Goal: Check status: Check status

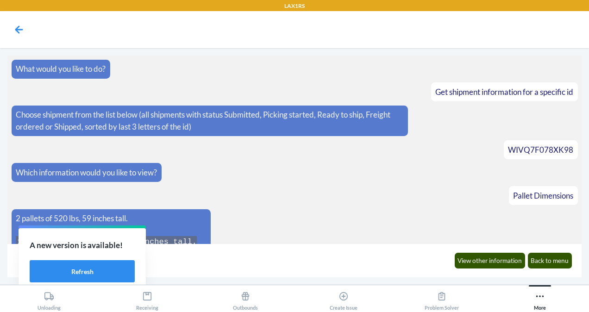
scroll to position [883, 0]
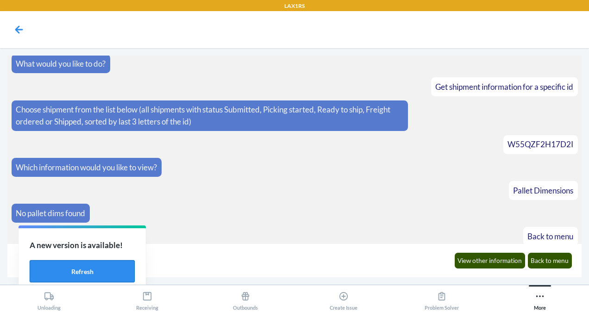
click at [74, 270] on button "Refresh" at bounding box center [82, 271] width 105 height 22
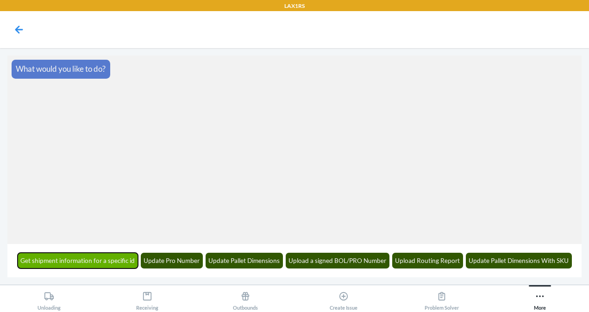
click at [130, 258] on button "Get shipment information for a specific id" at bounding box center [78, 261] width 121 height 16
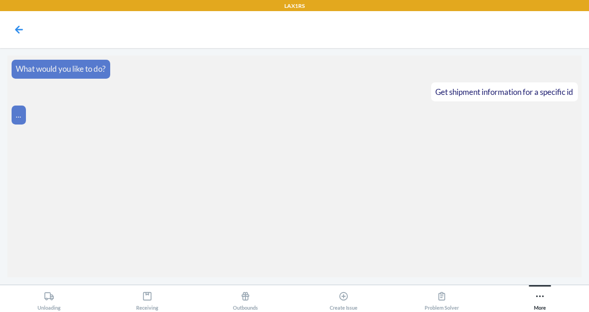
drag, startPoint x: 130, startPoint y: 258, endPoint x: 233, endPoint y: 263, distance: 103.4
click at [233, 263] on section "What would you like to do? Get shipment information for a specific id ..." at bounding box center [294, 167] width 574 height 222
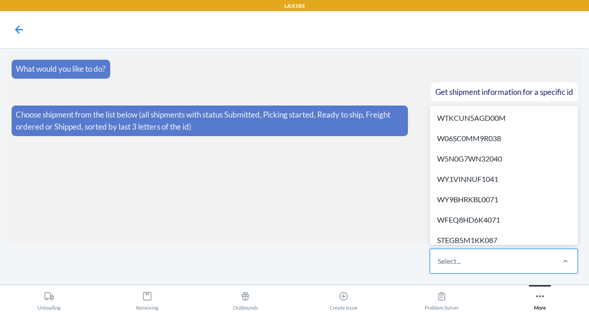
click at [480, 261] on div "Select..." at bounding box center [491, 261] width 123 height 24
click at [439, 261] on input "option WTKCUN5AGD00M focused, 1 of 720. 720 results available. Use Up and Down …" at bounding box center [438, 261] width 1 height 11
type input "966"
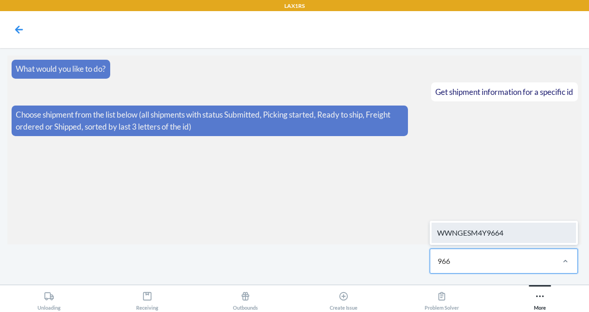
click at [495, 231] on div "WWNGESM4Y9664" at bounding box center [504, 233] width 144 height 20
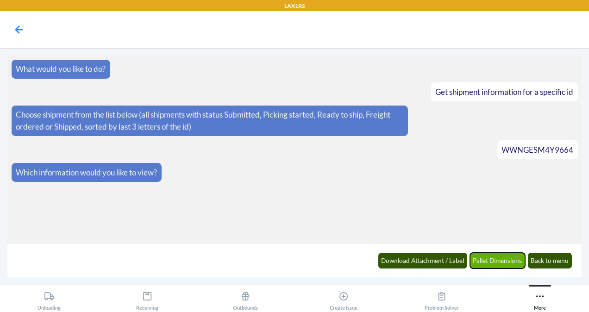
click at [504, 257] on button "Pallet Dimensions" at bounding box center [498, 261] width 56 height 16
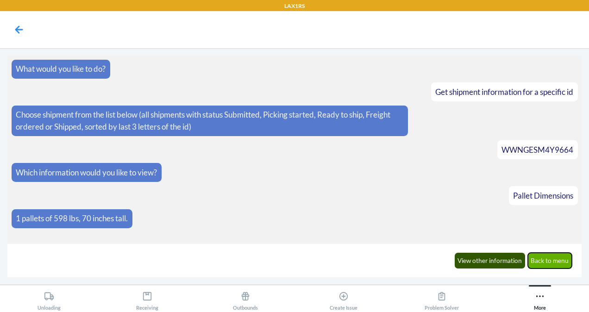
click at [556, 258] on button "Back to menu" at bounding box center [550, 261] width 44 height 16
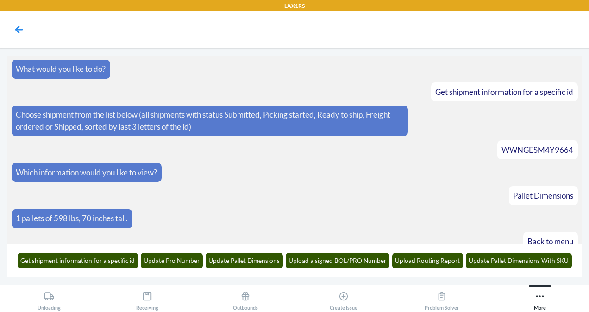
scroll to position [31, 0]
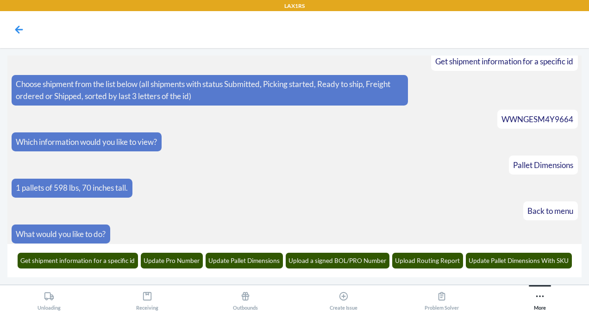
click at [296, 278] on main "What would you like to do? Get shipment information for a specific id Choose sh…" at bounding box center [294, 166] width 589 height 237
click at [117, 262] on button "Get shipment information for a specific id" at bounding box center [78, 261] width 121 height 16
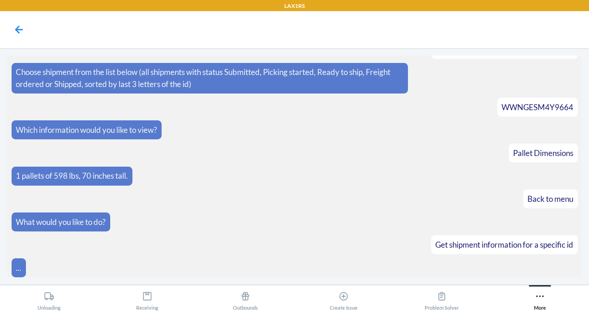
scroll to position [87, 0]
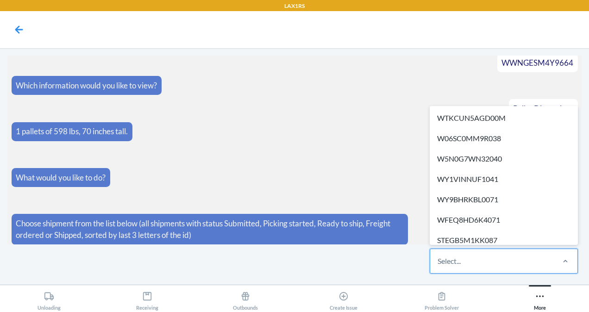
click at [461, 254] on div "Select..." at bounding box center [491, 261] width 123 height 24
click at [439, 256] on input "option WTKCUN5AGD00M focused, 1 of 721. 721 results available. Use Up and Down …" at bounding box center [438, 261] width 1 height 11
paste input "WNNUZSK0DCVMG"
type input "WNNUZSK0DCVMG"
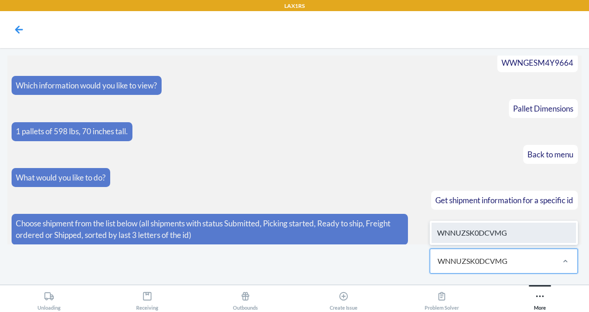
click at [477, 232] on div "WNNUZSK0DCVMG" at bounding box center [504, 233] width 144 height 20
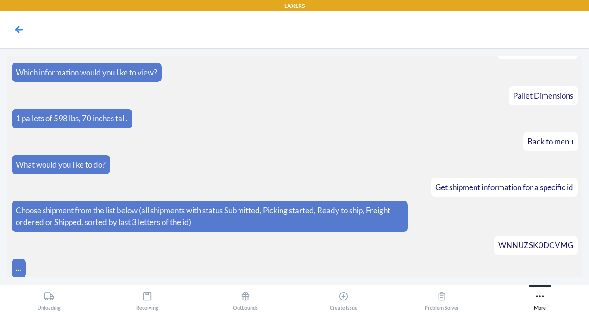
scroll to position [133, 0]
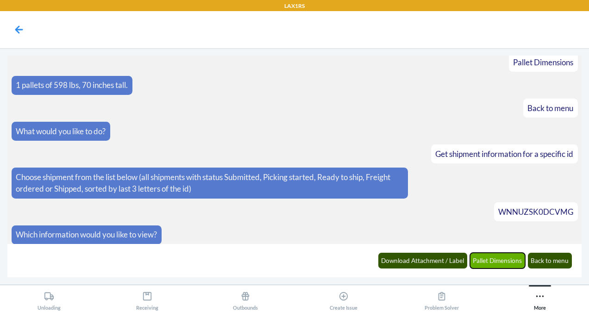
click at [508, 263] on button "Pallet Dimensions" at bounding box center [498, 261] width 56 height 16
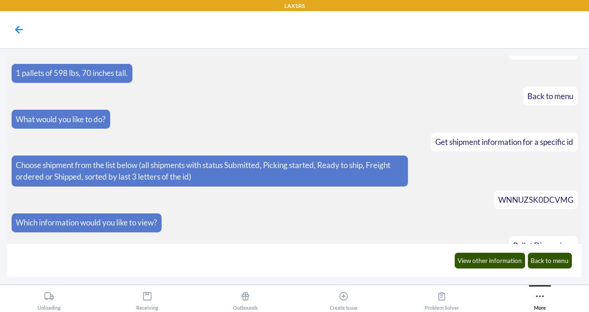
scroll to position [202, 0]
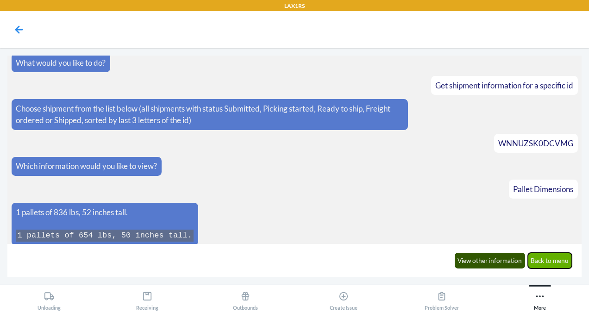
click at [534, 255] on button "Back to menu" at bounding box center [550, 261] width 44 height 16
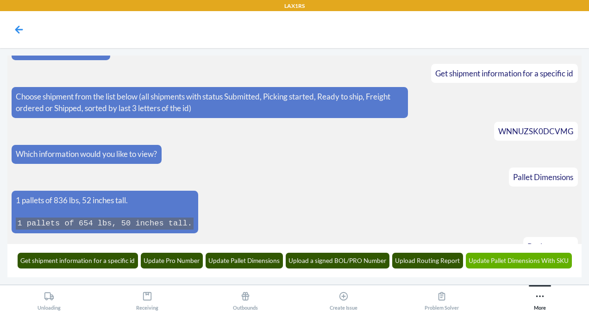
scroll to position [247, 0]
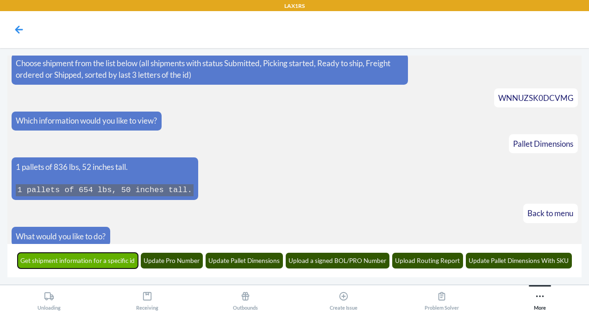
click at [127, 261] on button "Get shipment information for a specific id" at bounding box center [78, 261] width 121 height 16
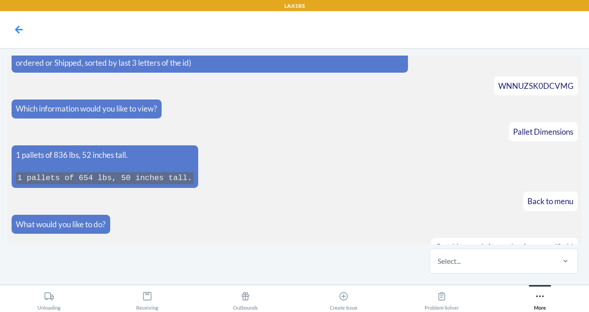
scroll to position [304, 0]
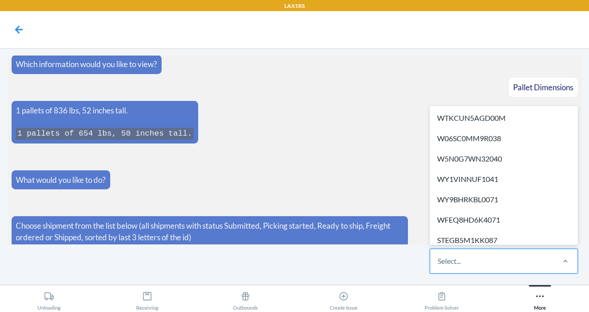
click at [459, 258] on div "Select..." at bounding box center [449, 261] width 23 height 11
click at [439, 258] on input "option WTKCUN5AGD00M focused, 1 of 722. 722 results available. Use Up and Down …" at bounding box center [438, 261] width 1 height 11
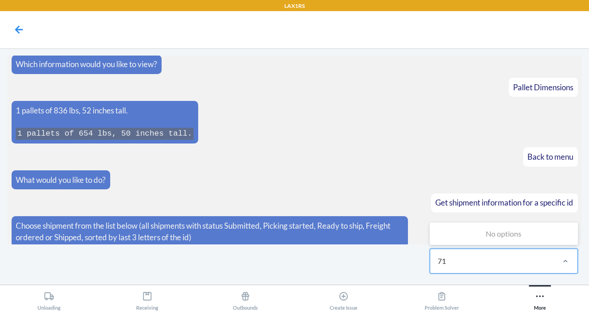
type input "7"
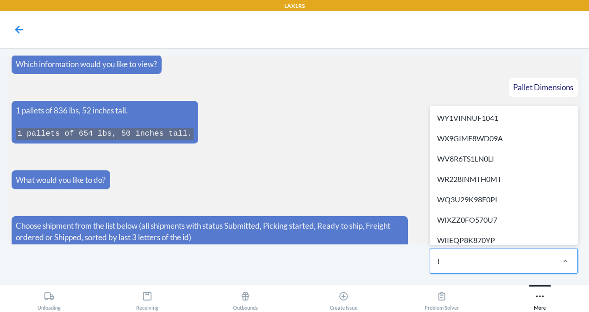
type input "i11"
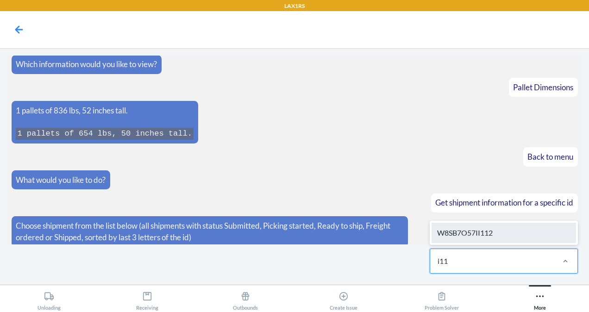
click at [480, 239] on div "W8SB7O57II112" at bounding box center [504, 233] width 144 height 20
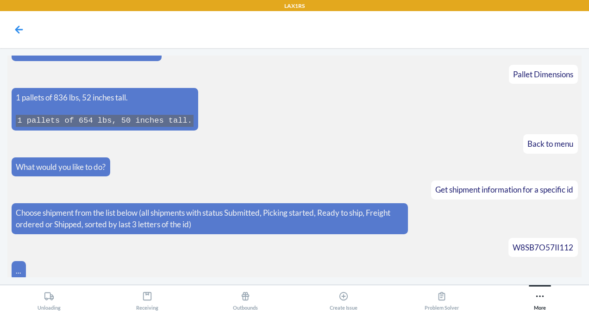
scroll to position [350, 0]
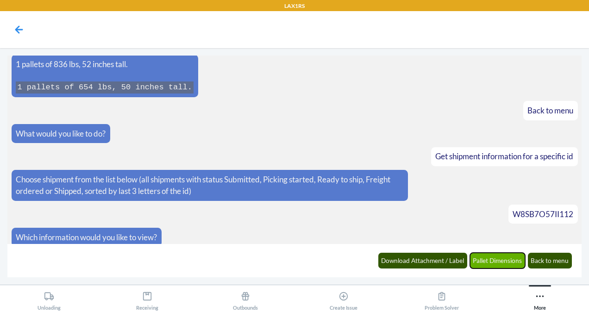
click at [499, 255] on button "Pallet Dimensions" at bounding box center [498, 261] width 56 height 16
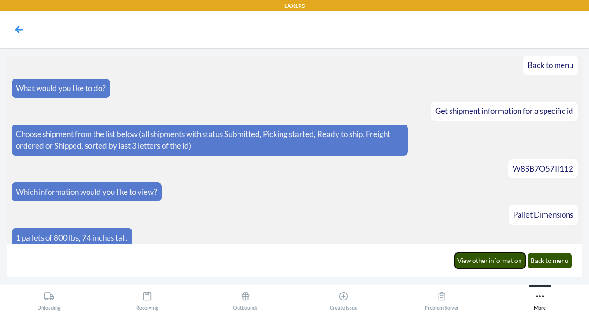
click at [499, 255] on button "View other information" at bounding box center [490, 261] width 71 height 16
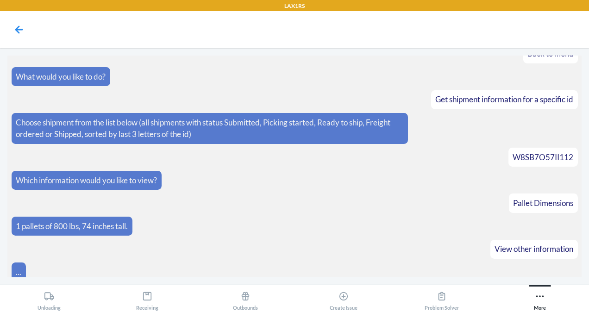
scroll to position [440, 0]
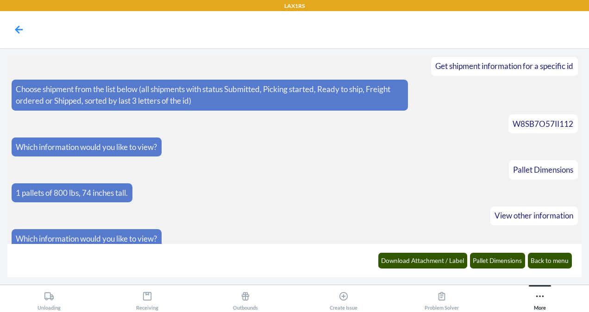
click at [543, 119] on span "W8SB7O57II112" at bounding box center [543, 124] width 61 height 10
copy span "W8SB7O57II112"
